Goal: Information Seeking & Learning: Learn about a topic

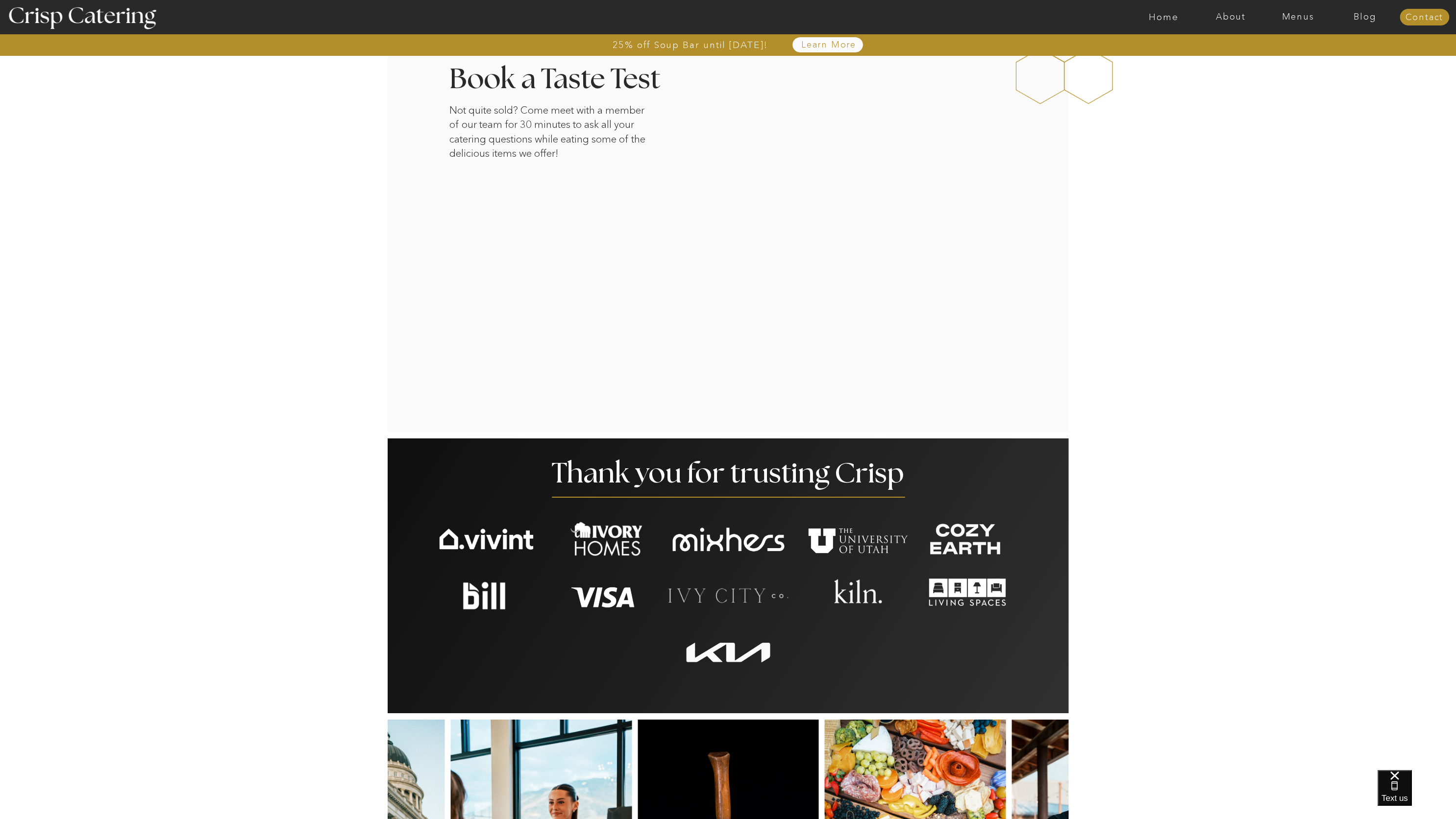
scroll to position [1906, 0]
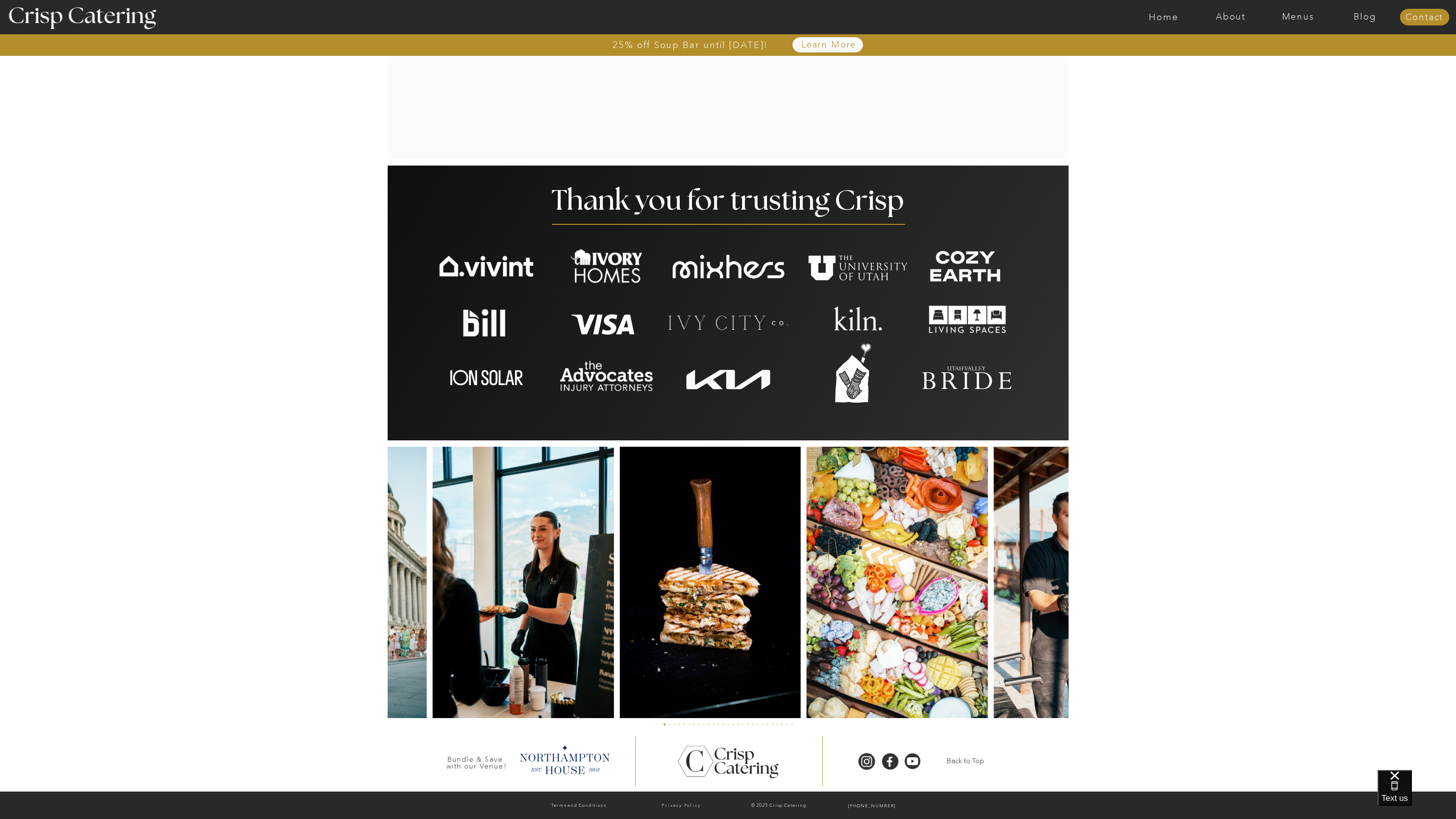
click at [691, 519] on img at bounding box center [710, 582] width 181 height 271
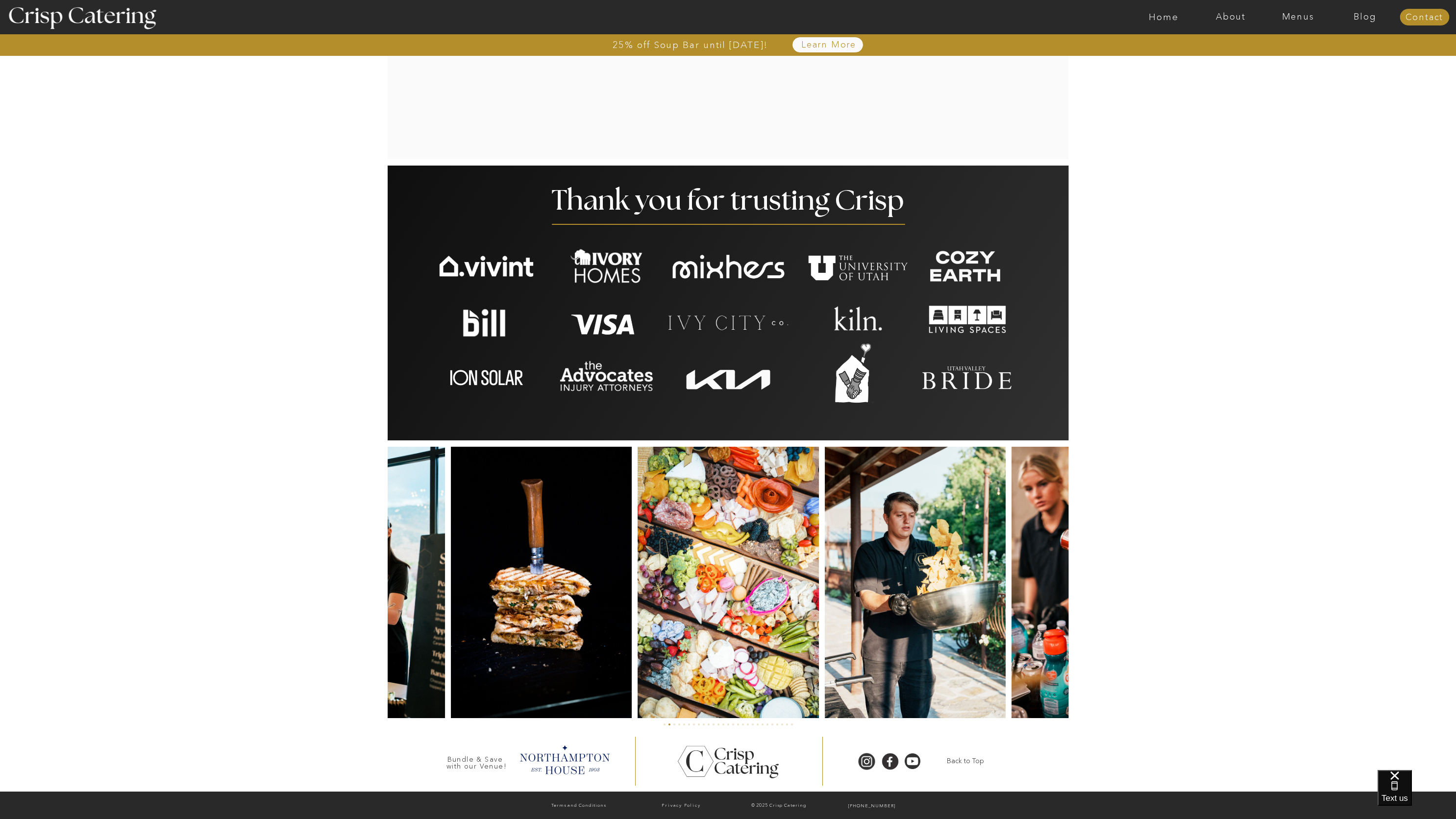
click at [649, 532] on img at bounding box center [728, 582] width 180 height 271
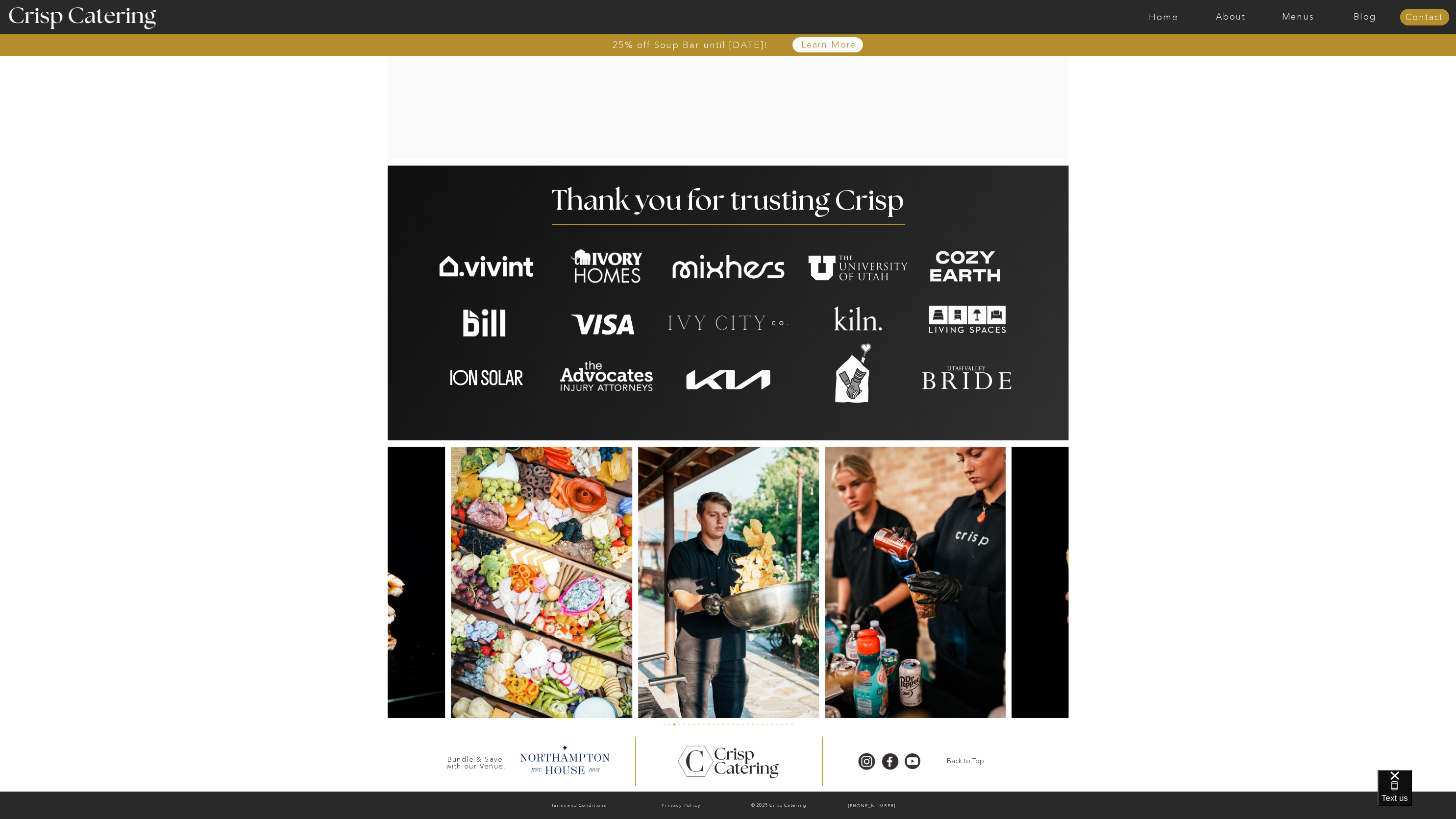
click at [707, 595] on img at bounding box center [728, 582] width 180 height 271
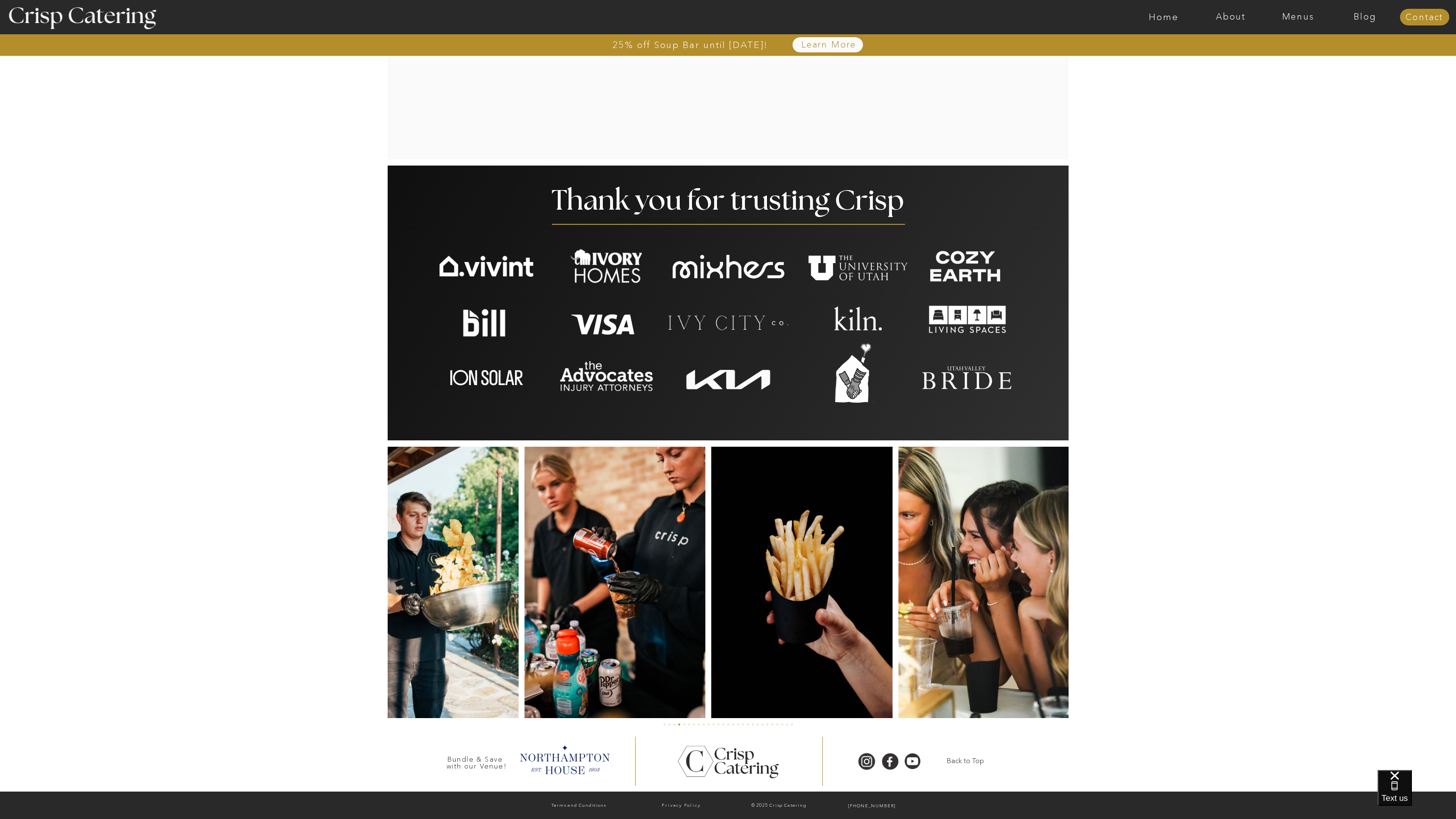
click at [712, 626] on img at bounding box center [802, 582] width 180 height 271
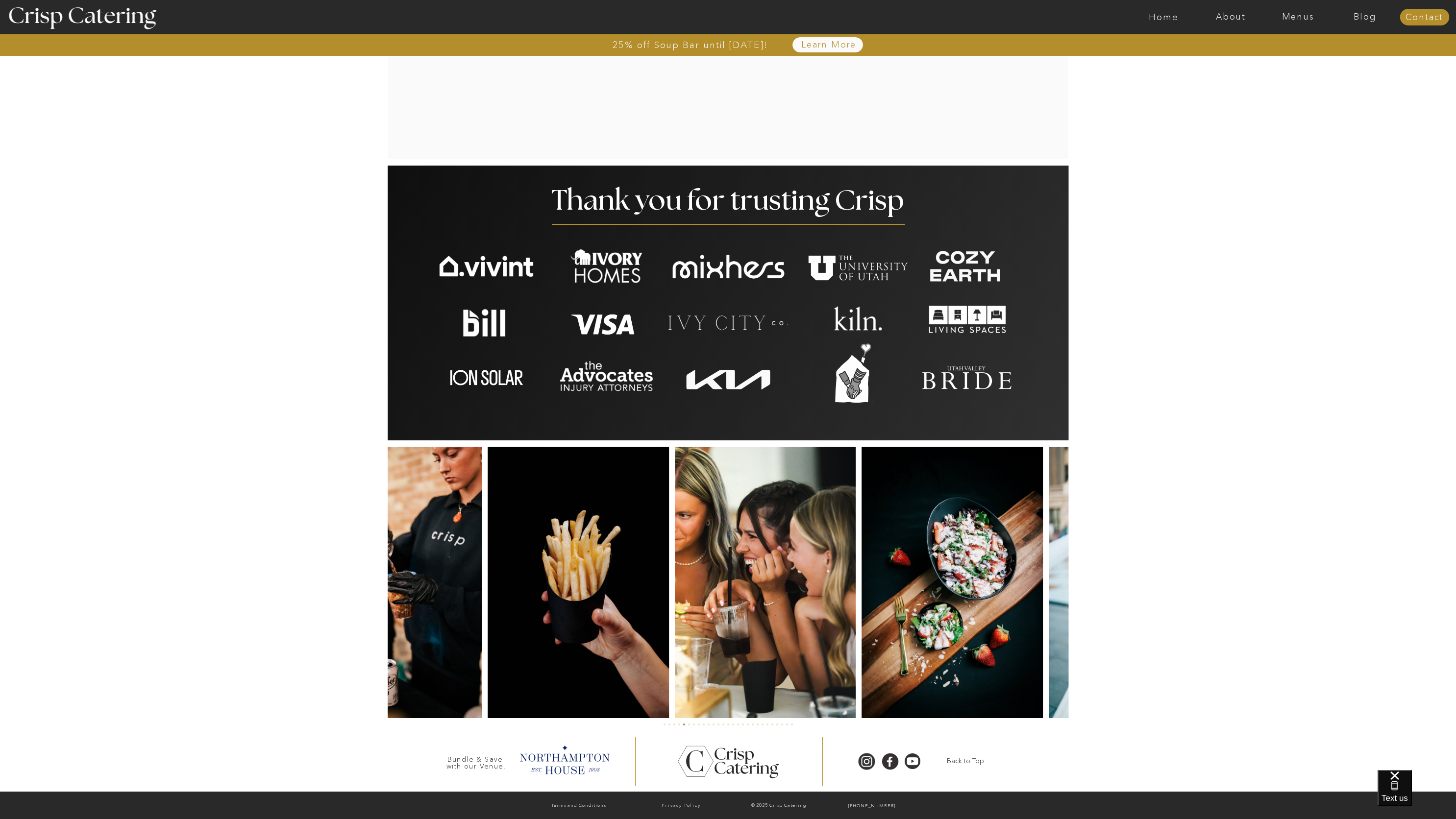
click at [708, 673] on img at bounding box center [765, 582] width 180 height 271
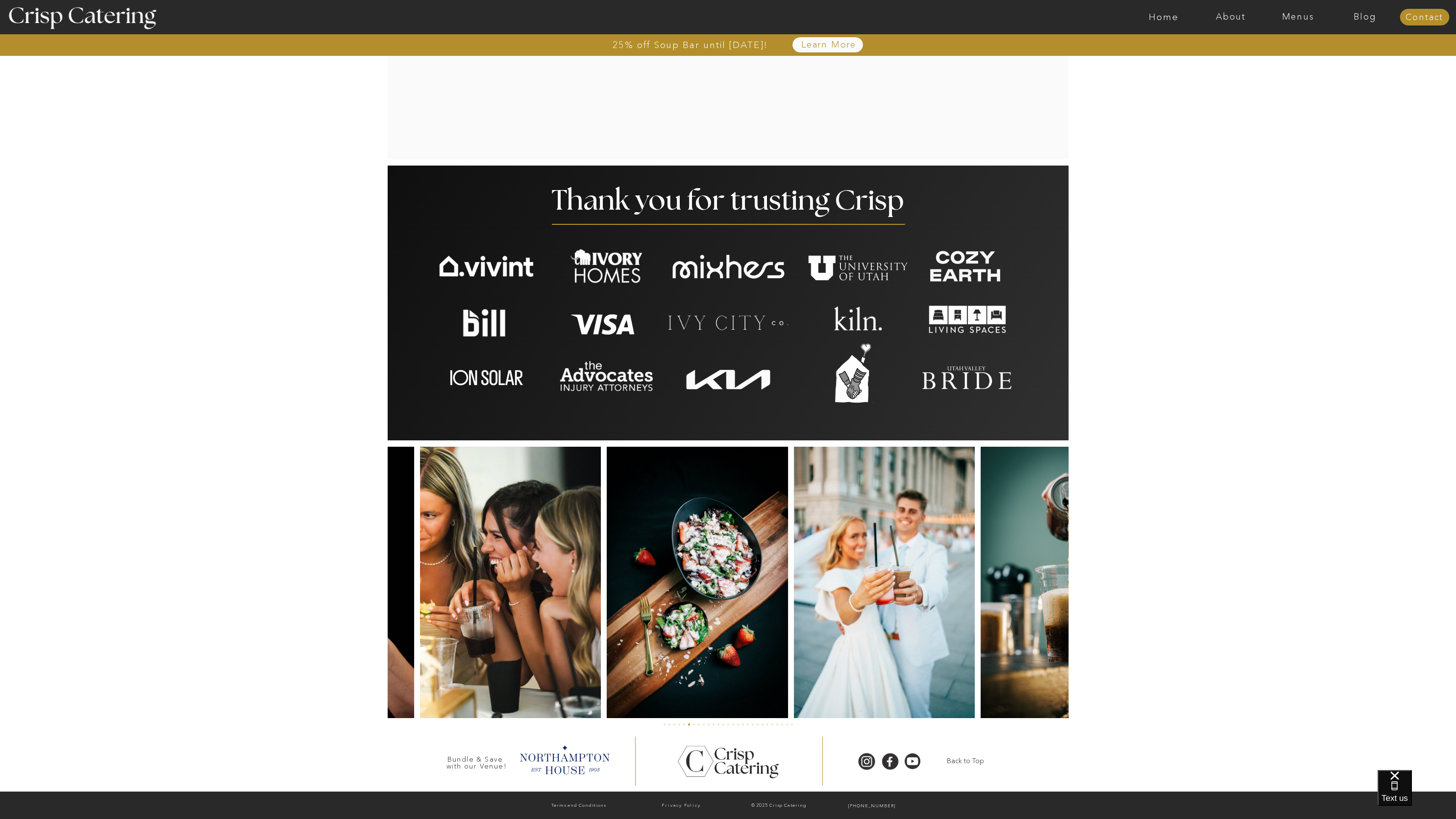
click at [590, 663] on img at bounding box center [510, 582] width 180 height 271
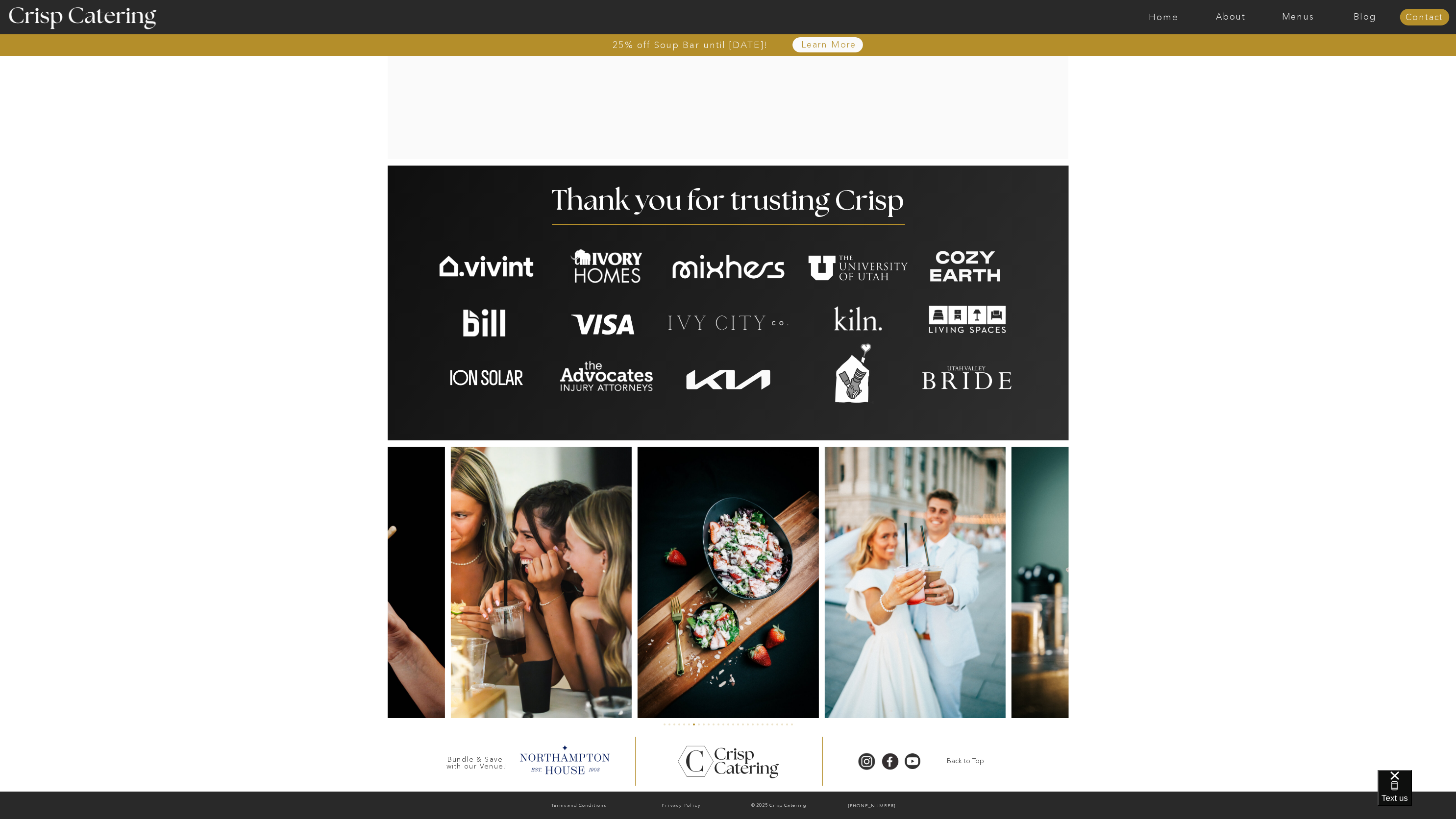
click at [638, 642] on img at bounding box center [728, 582] width 181 height 271
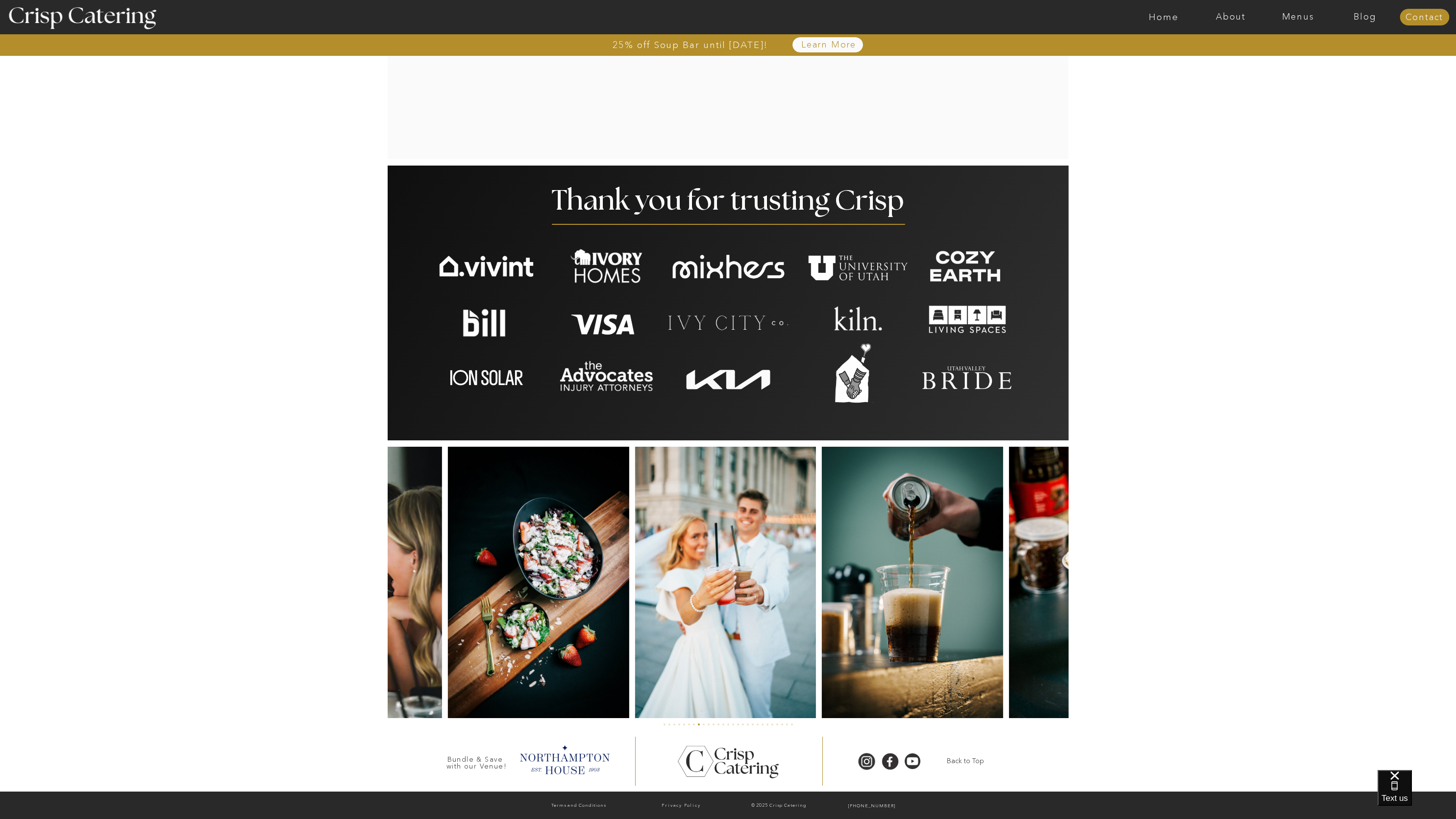
click at [822, 662] on img at bounding box center [913, 582] width 181 height 271
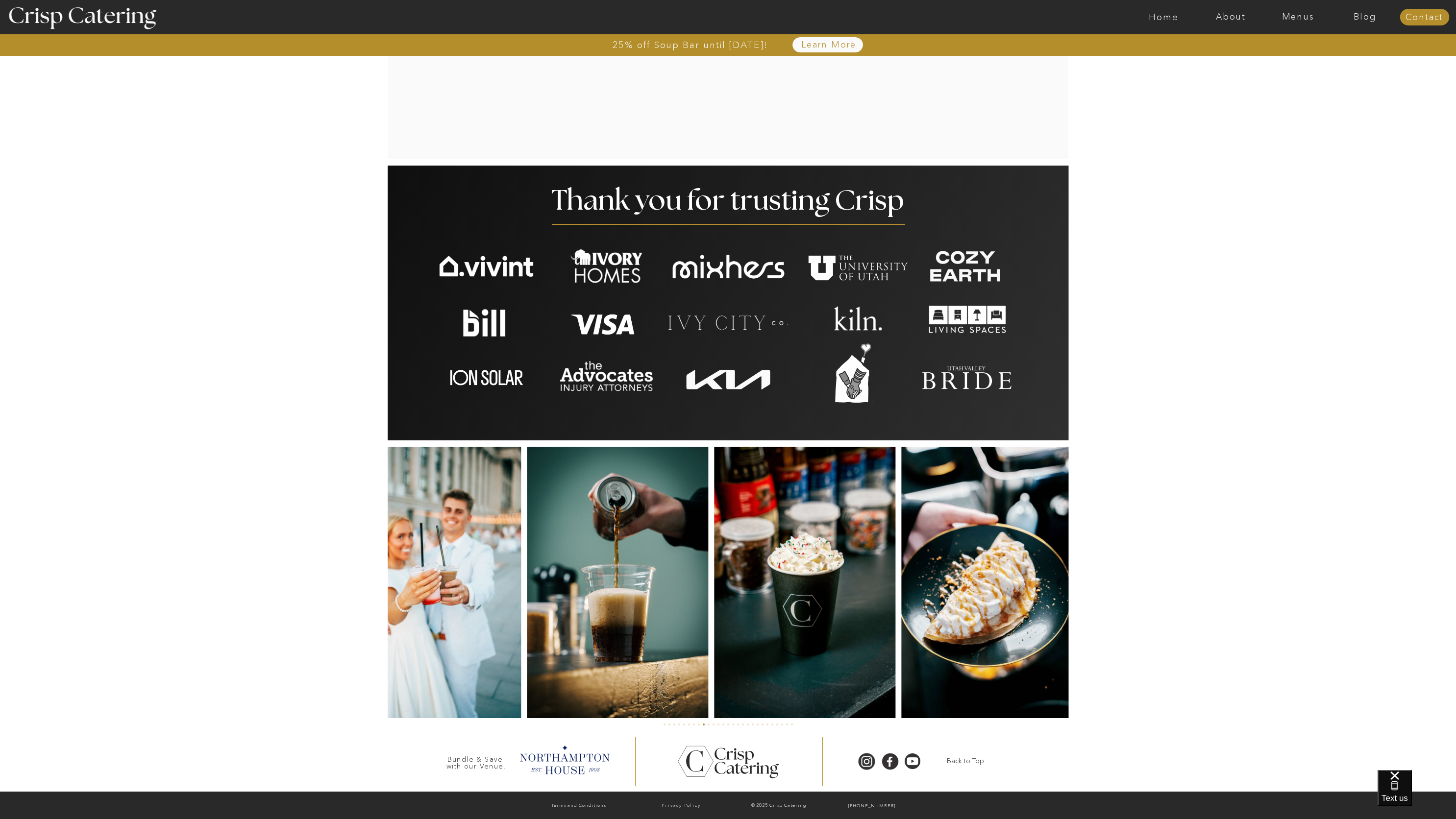
click at [715, 668] on img at bounding box center [805, 582] width 180 height 271
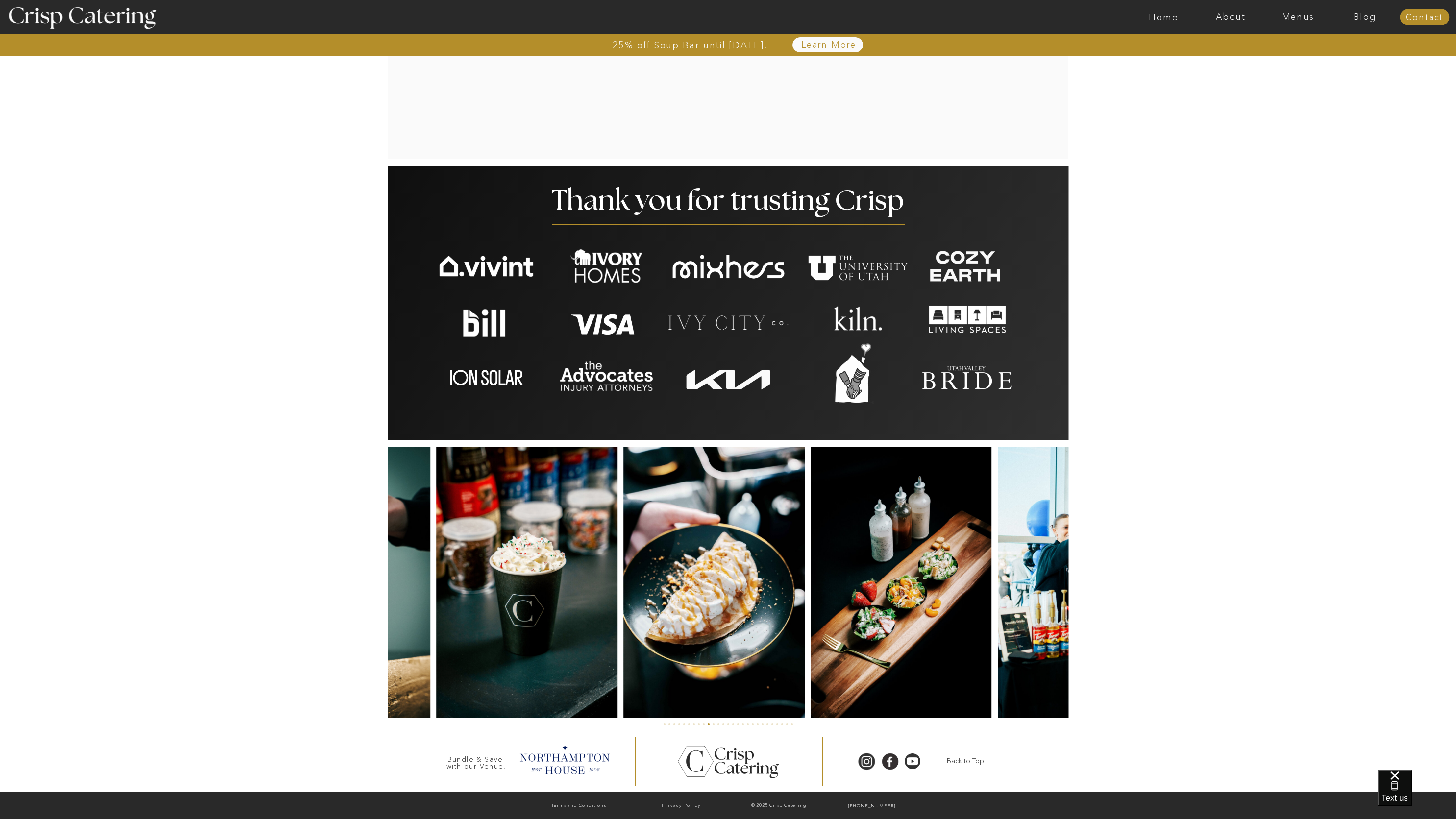
click at [623, 661] on img at bounding box center [714, 582] width 181 height 271
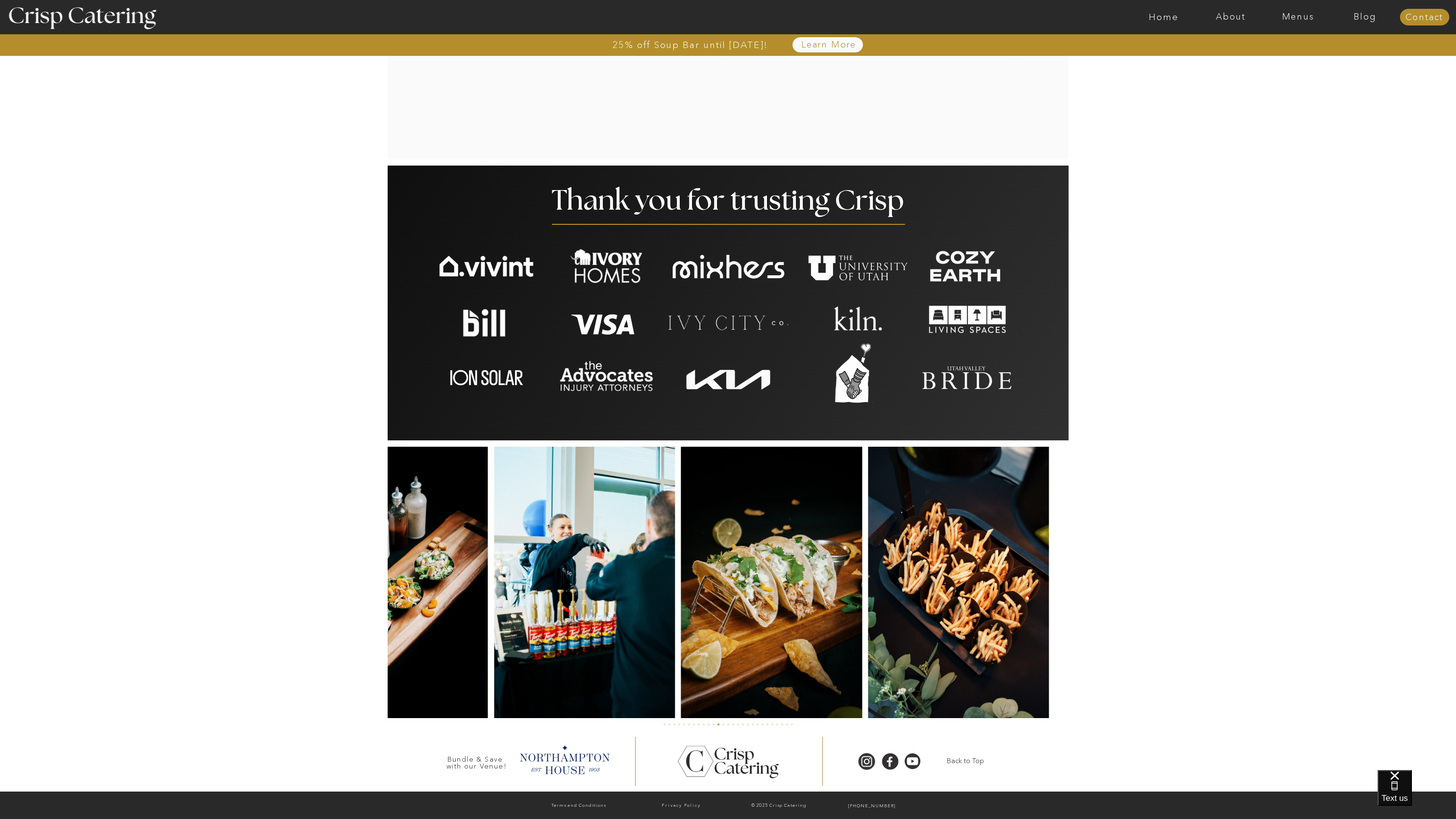
click at [494, 671] on img at bounding box center [584, 582] width 180 height 271
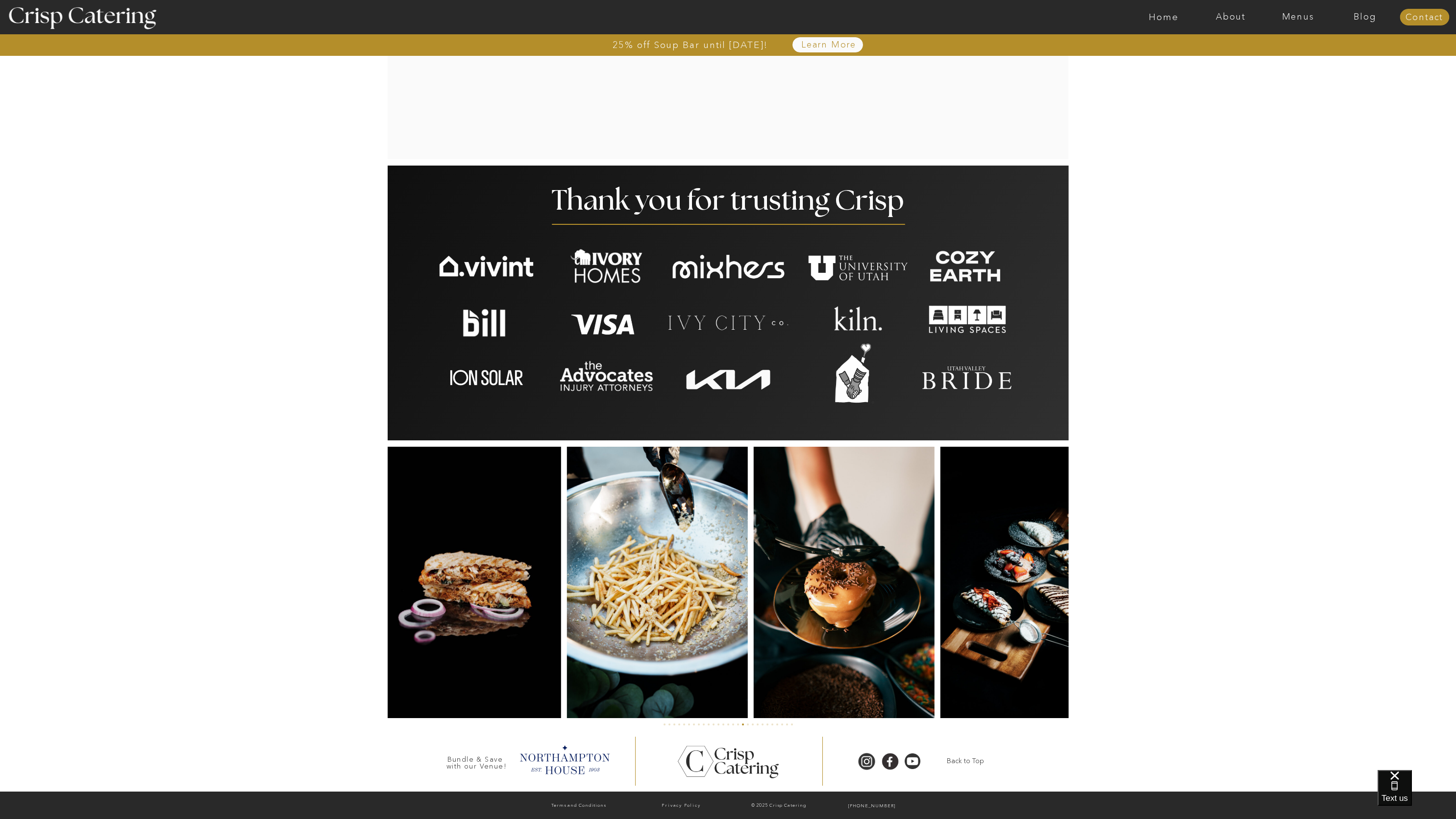
click at [584, 664] on img at bounding box center [657, 582] width 180 height 271
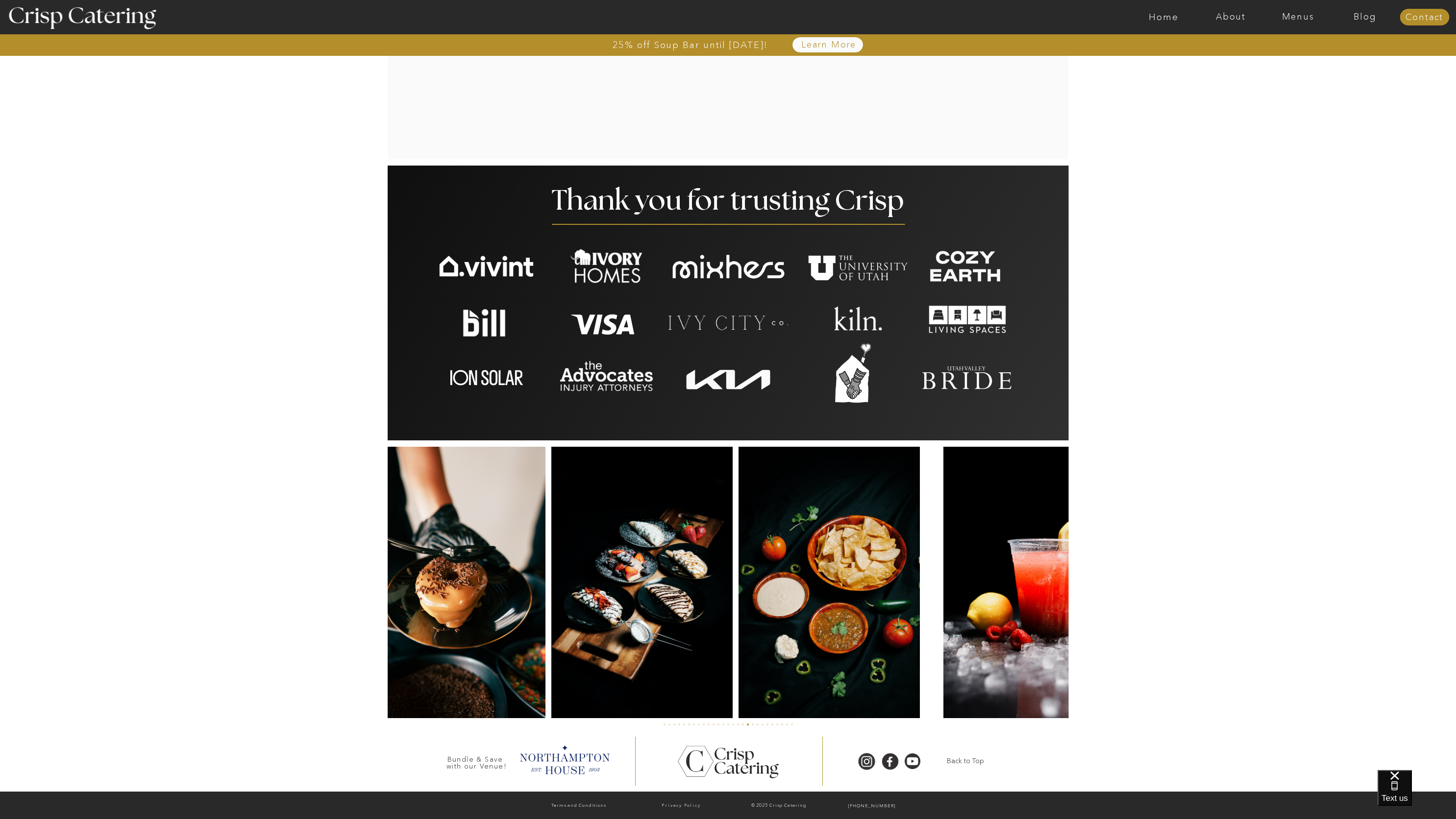
click at [426, 678] on img at bounding box center [454, 582] width 180 height 271
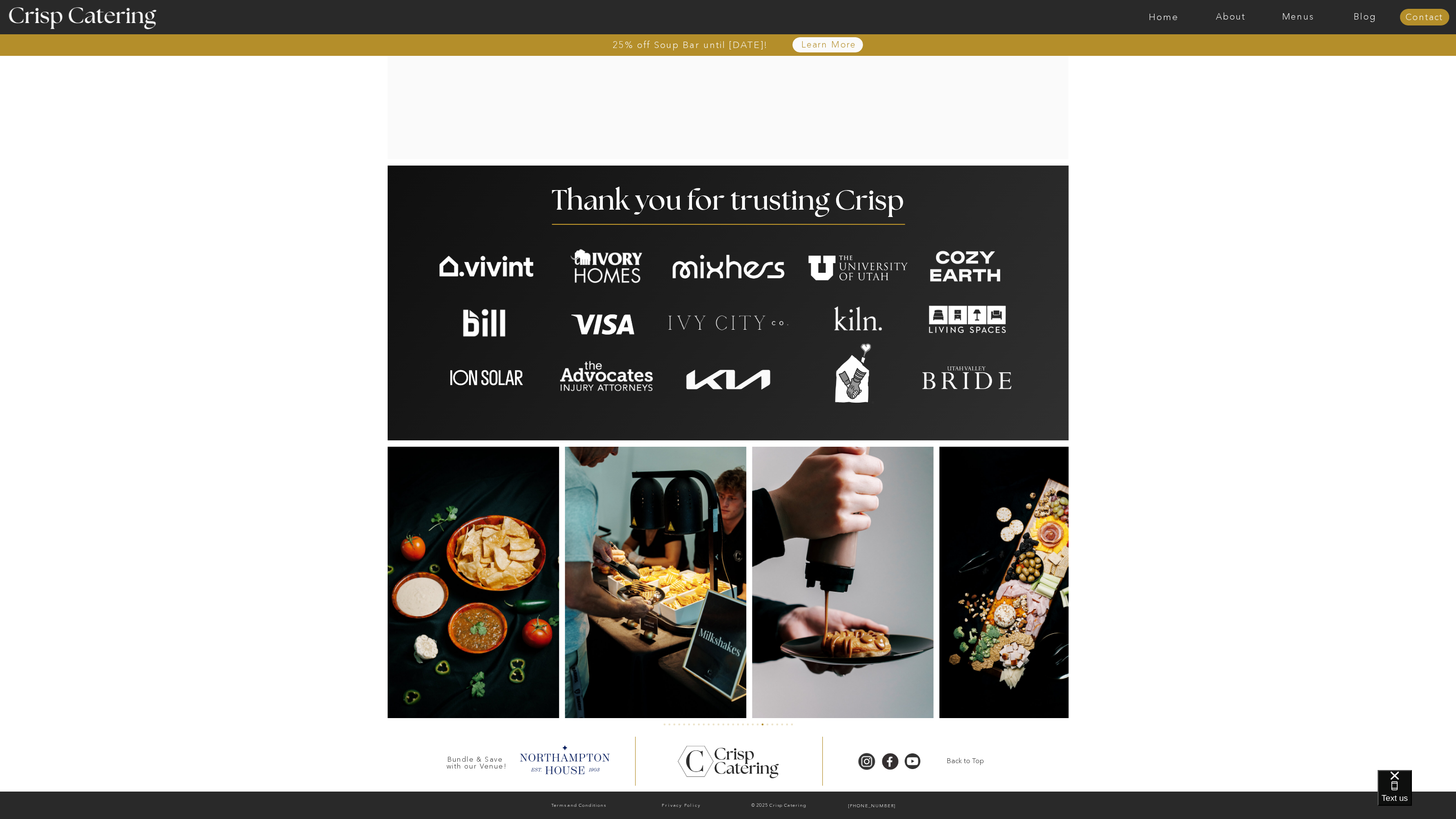
click at [487, 665] on img at bounding box center [469, 582] width 181 height 271
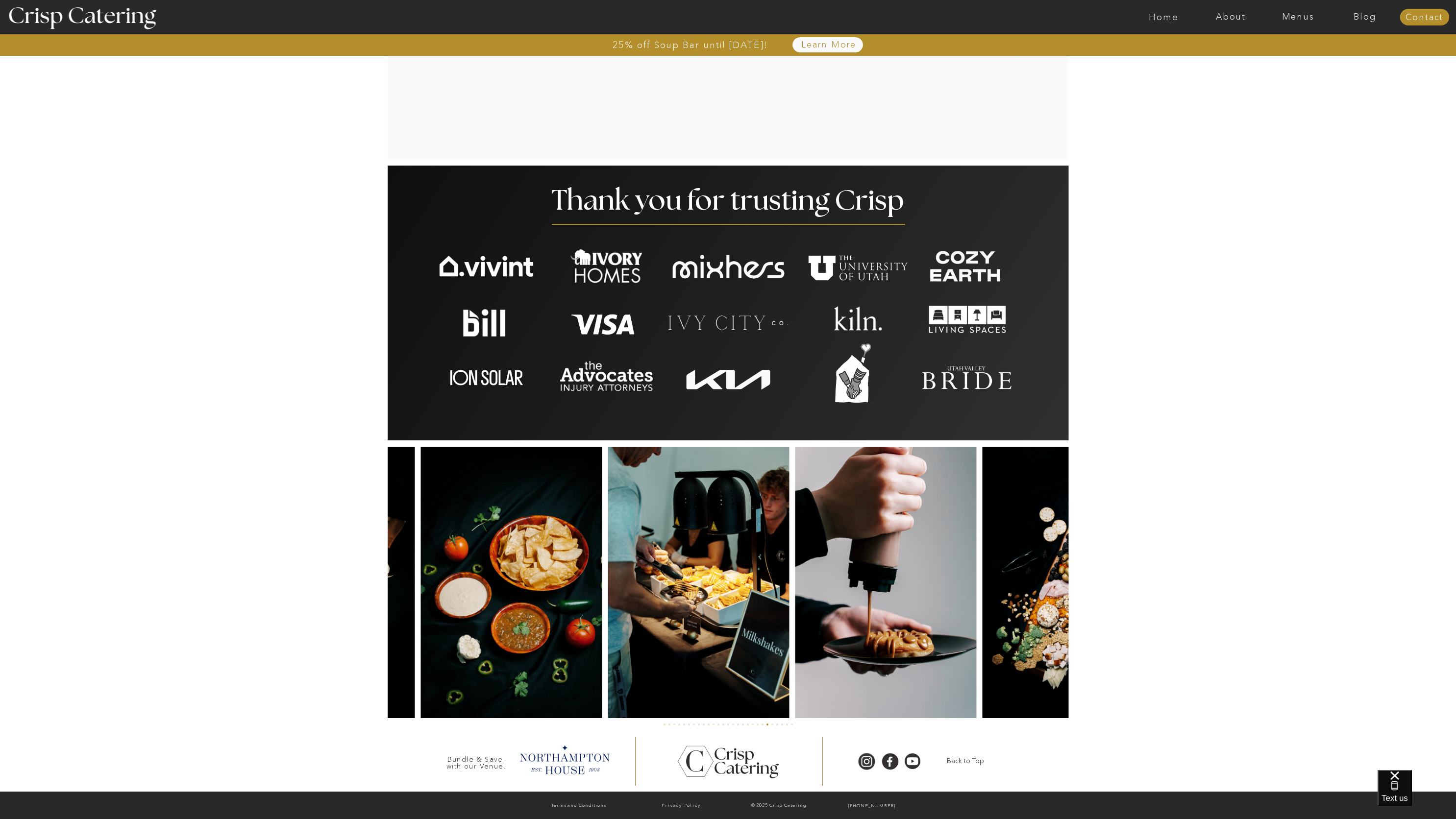
click at [509, 666] on div at bounding box center [728, 582] width 716 height 271
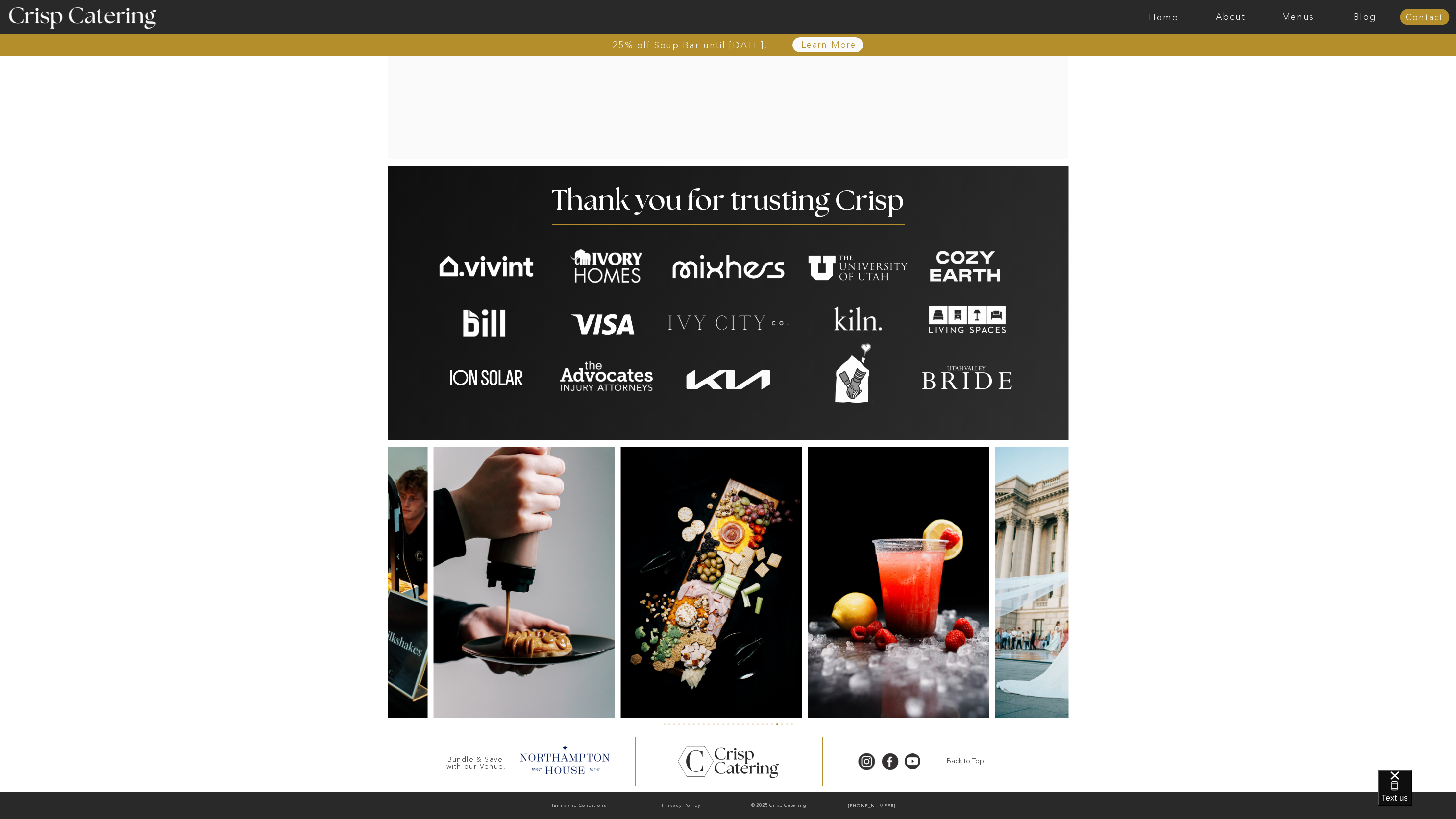
click at [621, 677] on img at bounding box center [712, 582] width 181 height 271
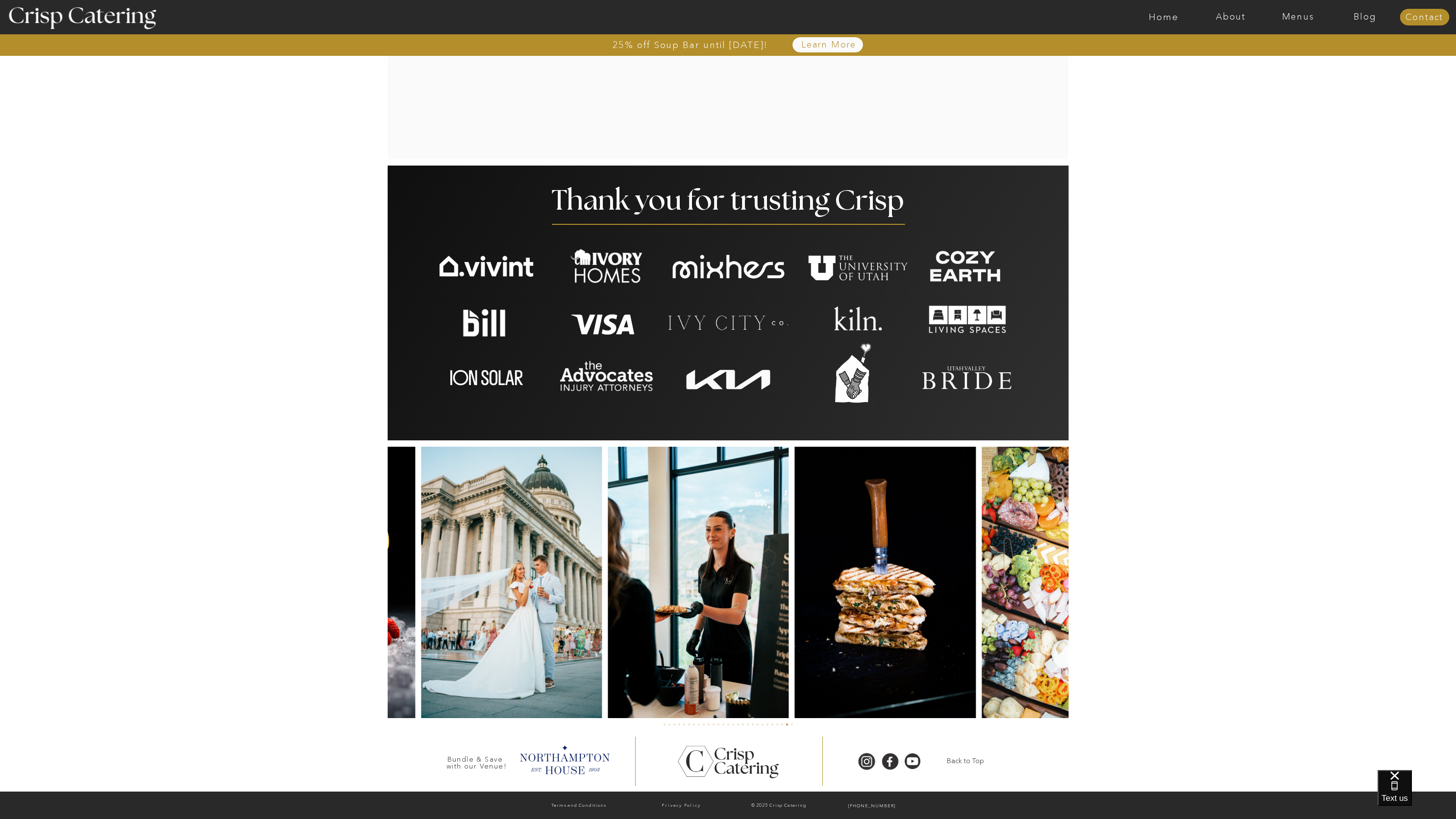
click at [479, 672] on img at bounding box center [511, 582] width 180 height 271
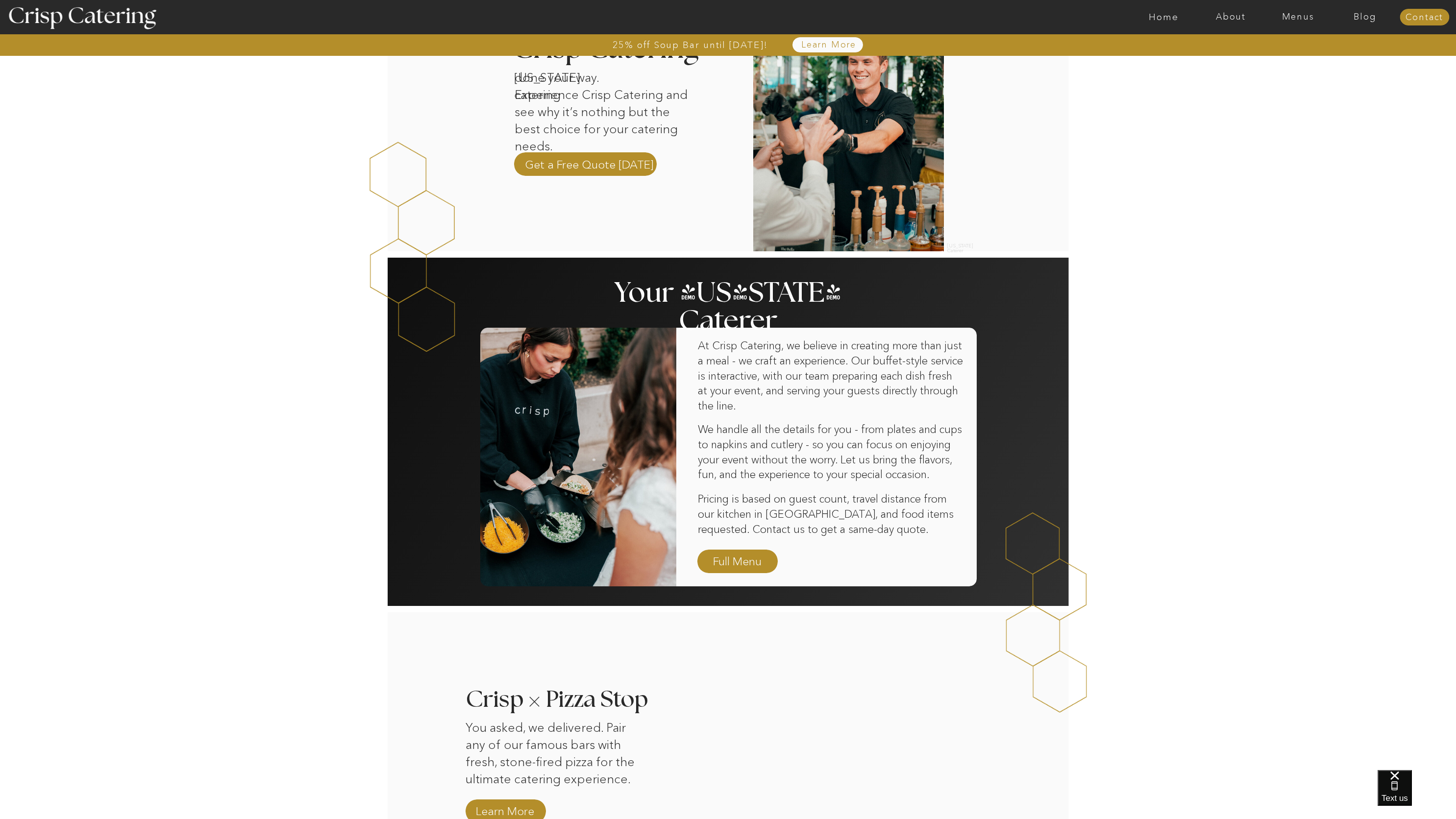
scroll to position [0, 0]
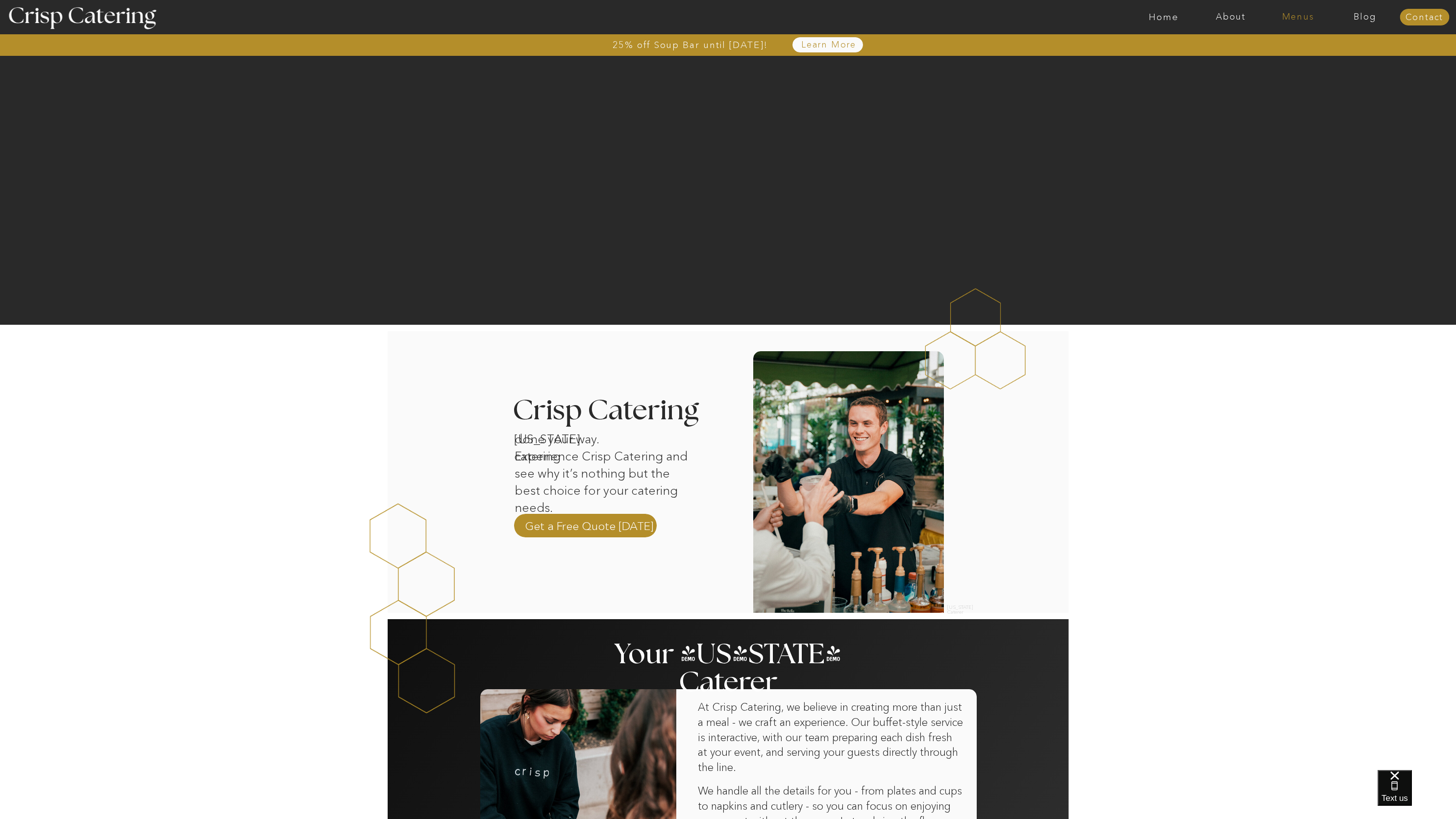
click at [1295, 14] on nav "Menus" at bounding box center [1298, 18] width 67 height 10
click at [1296, 55] on nav "Winter (Sep-Feb)" at bounding box center [1297, 58] width 80 height 10
